Goal: Task Accomplishment & Management: Use online tool/utility

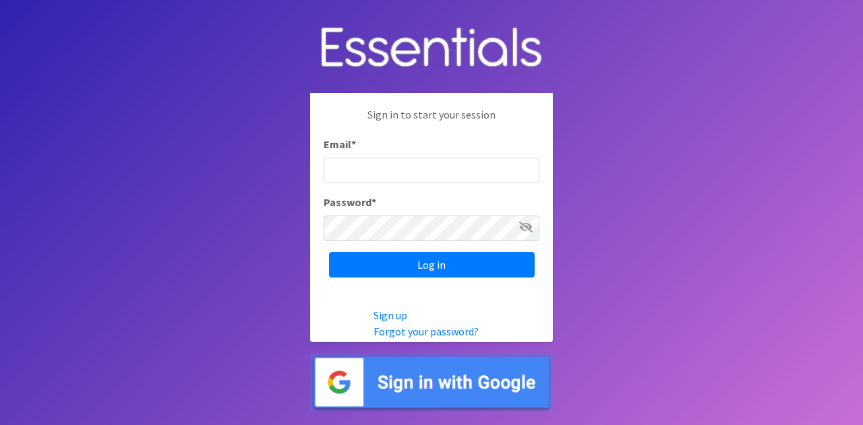
click at [472, 164] on input "Email *" at bounding box center [432, 171] width 216 height 26
type input "[PERSON_NAME][EMAIL_ADDRESS][DOMAIN_NAME]"
click at [526, 229] on icon at bounding box center [525, 227] width 13 height 11
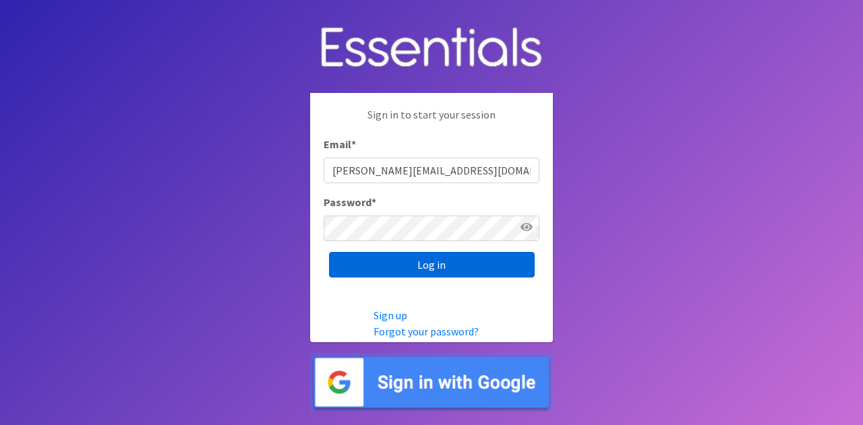
click at [487, 270] on input "Log in" at bounding box center [432, 265] width 206 height 26
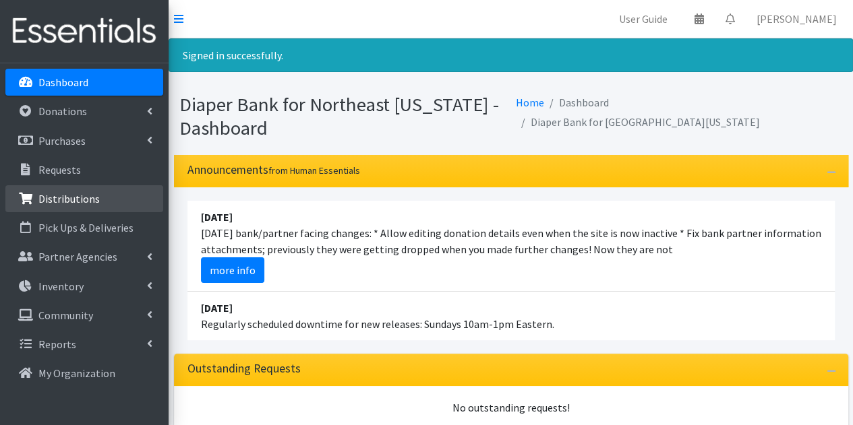
click at [88, 198] on p "Distributions" at bounding box center [68, 198] width 61 height 13
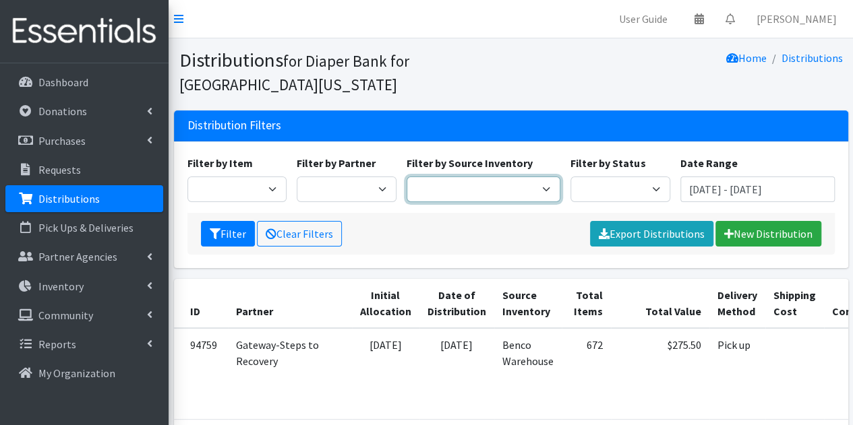
click at [469, 192] on select "Benco Warehouse Sunshine Health" at bounding box center [484, 190] width 154 height 26
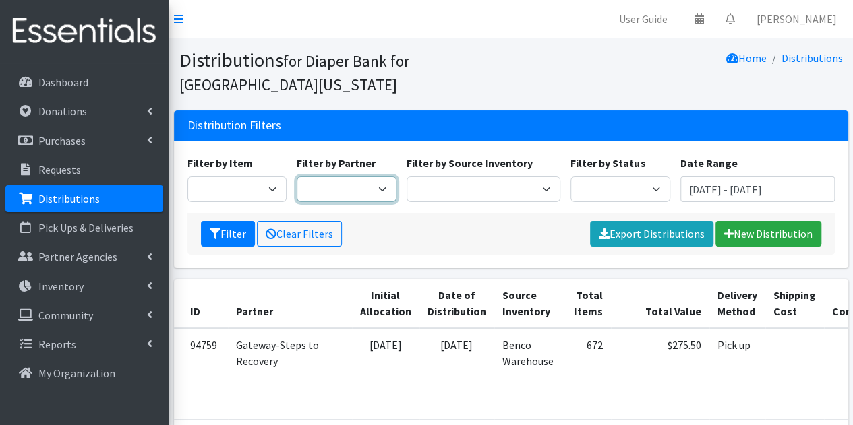
click at [363, 202] on select "Adore Me Nanny Baby Luv Pregnancy Center Children of Inmates [PERSON_NAME] Kids…" at bounding box center [347, 190] width 100 height 26
select select "1747"
click at [297, 177] on select "Adore Me Nanny Baby Luv Pregnancy Center Children of Inmates [PERSON_NAME] Kids…" at bounding box center [347, 190] width 100 height 26
click at [223, 229] on button "Filter" at bounding box center [228, 234] width 54 height 26
